Goal: Browse casually: Explore the website without a specific task or goal

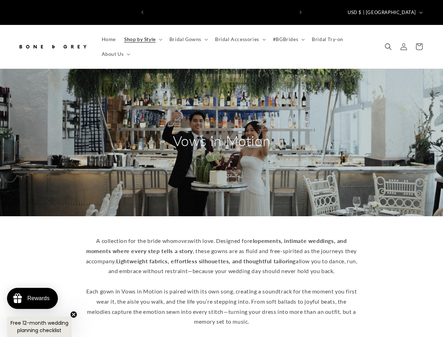
scroll to position [0, 146]
click at [142, 11] on icon "Previous announcement" at bounding box center [142, 13] width 2 height 4
click at [301, 11] on icon "Next announcement" at bounding box center [301, 13] width 2 height 4
click at [395, 9] on span "USD $ | [GEOGRAPHIC_DATA]" at bounding box center [382, 12] width 68 height 7
click at [142, 36] on span "Shop by Style" at bounding box center [140, 39] width 32 height 6
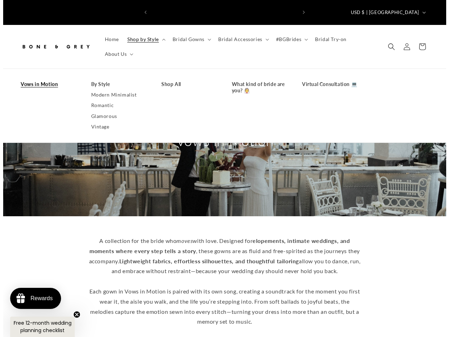
scroll to position [0, 291]
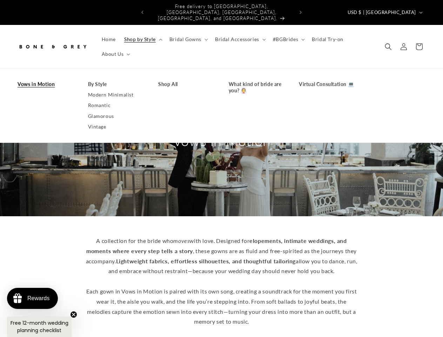
click at [187, 36] on span "Bridal Gowns" at bounding box center [185, 39] width 32 height 6
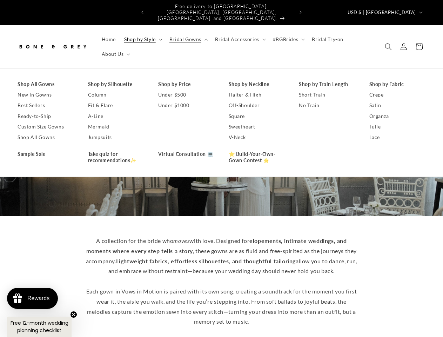
click at [238, 36] on span "Bridal Accessories" at bounding box center [237, 39] width 44 height 6
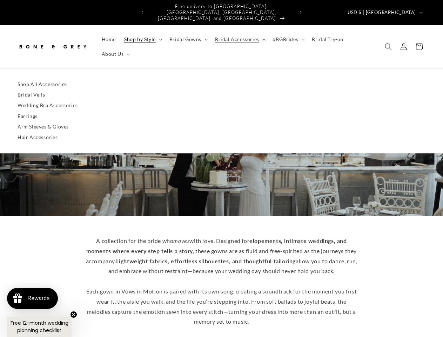
click at [286, 36] on span "#BGBrides" at bounding box center [285, 39] width 25 height 6
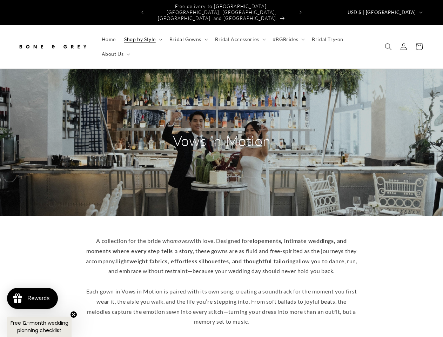
click at [115, 51] on span "About Us" at bounding box center [113, 54] width 22 height 6
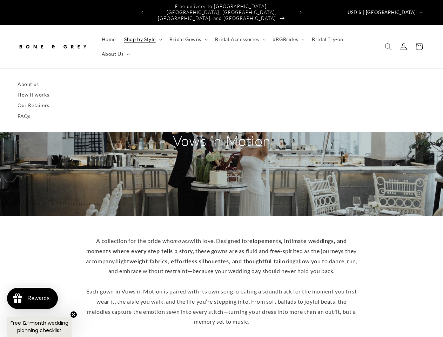
click at [388, 43] on icon "Search" at bounding box center [388, 46] width 7 height 7
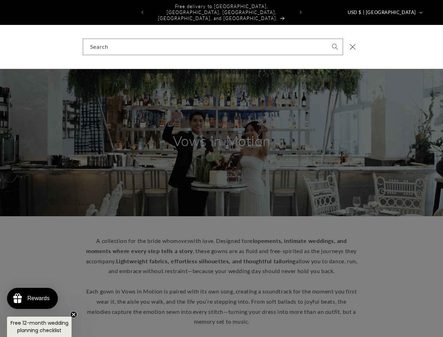
click at [389, 43] on div "Search" at bounding box center [221, 47] width 443 height 44
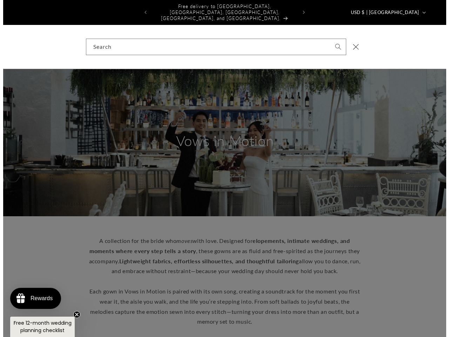
scroll to position [0, 296]
